Goal: Transaction & Acquisition: Purchase product/service

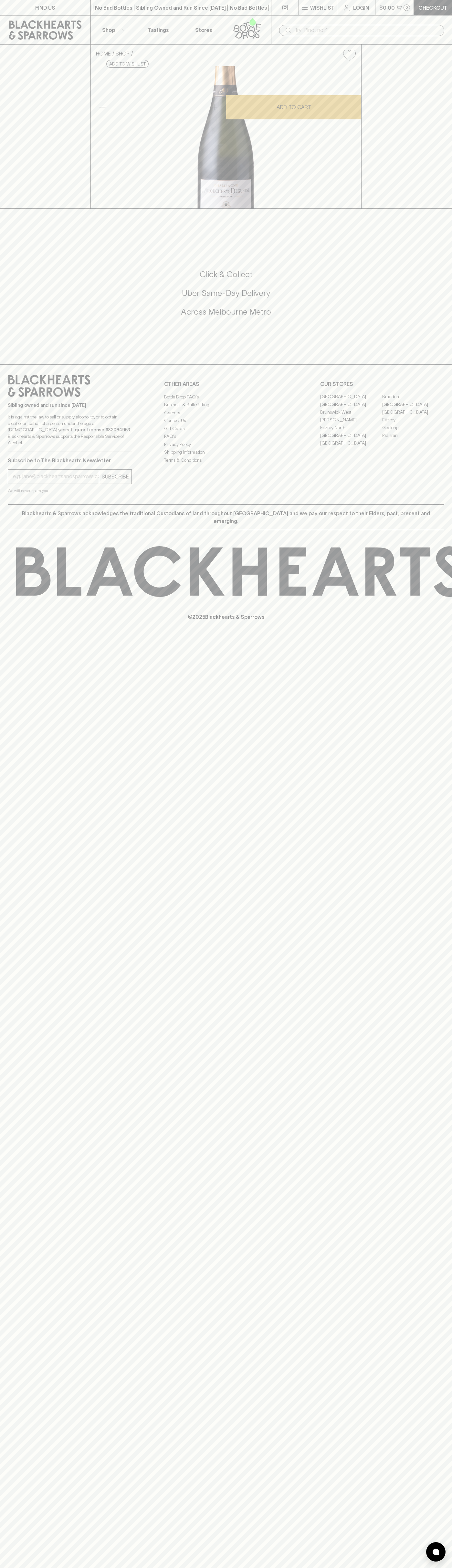
click at [7, 17] on link at bounding box center [45, 30] width 90 height 29
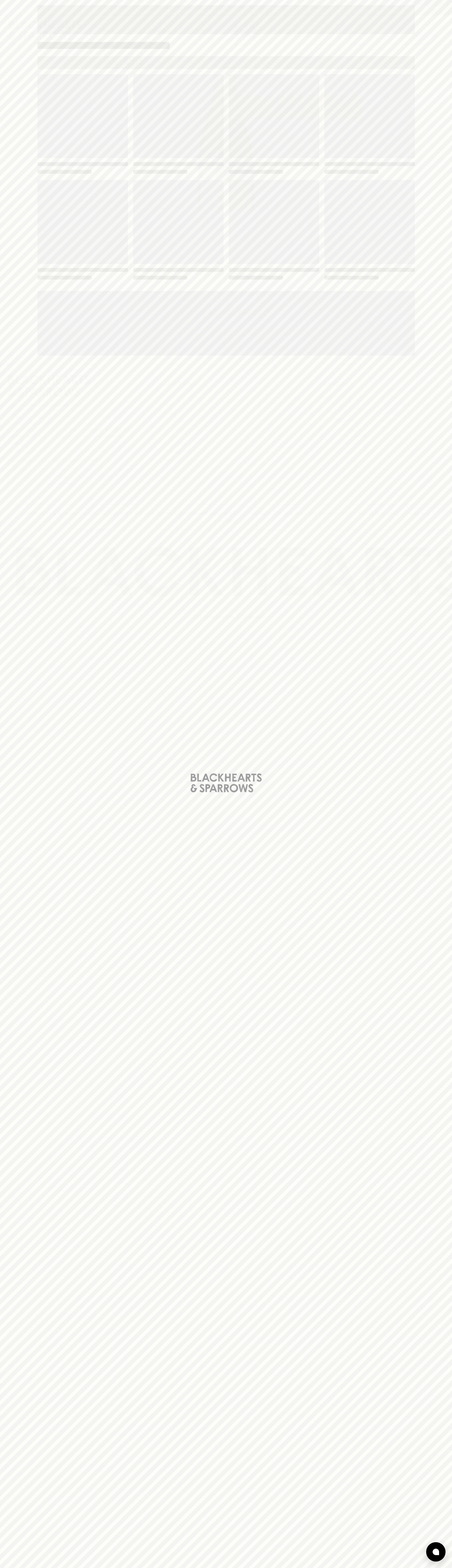
click at [369, 1567] on html "FIND US | No Bad Bottles | Sibling Owned and Run Since 2006 | No Bad Bottles | …" at bounding box center [226, 784] width 452 height 1568
click at [9, 214] on div "Loading" at bounding box center [226, 784] width 452 height 1568
